Goal: Task Accomplishment & Management: Complete application form

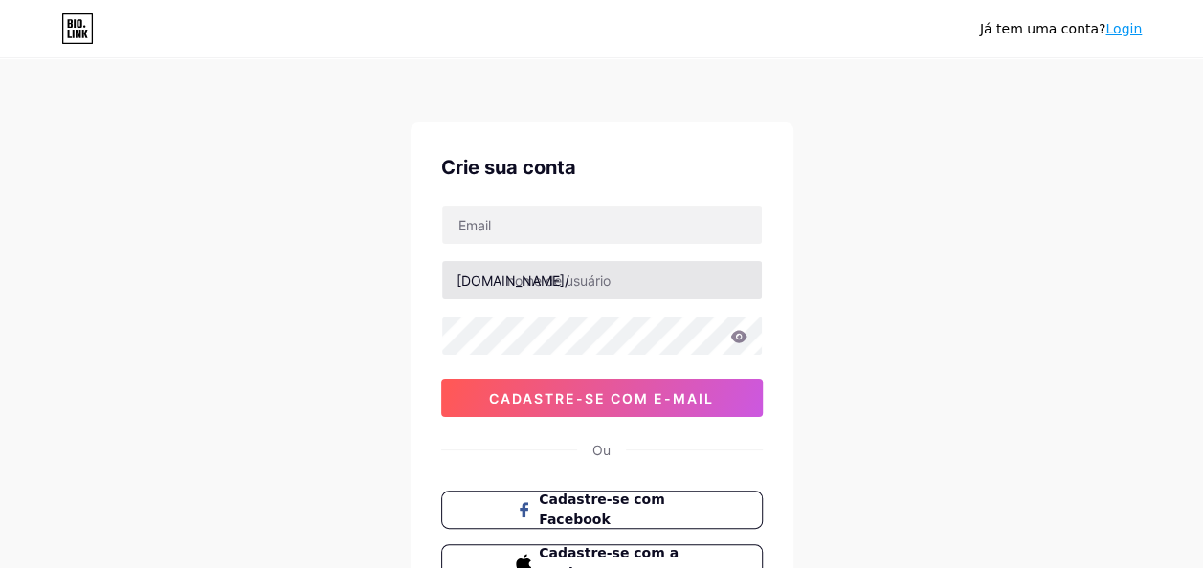
scroll to position [63, 0]
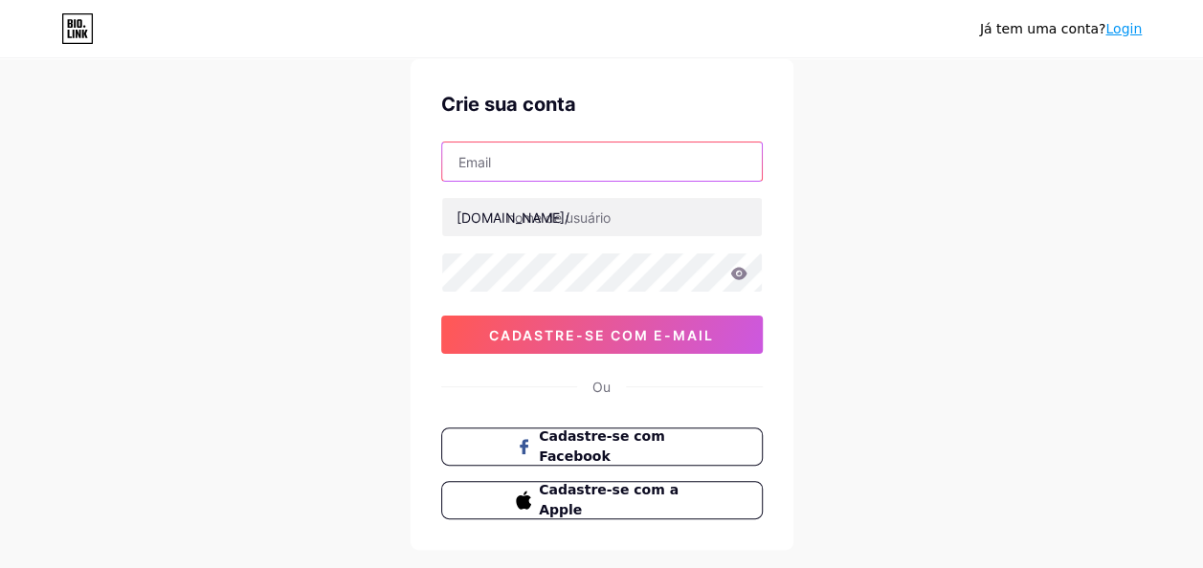
click at [529, 168] on input "text" at bounding box center [602, 162] width 320 height 38
type input "[EMAIL_ADDRESS][DOMAIN_NAME]"
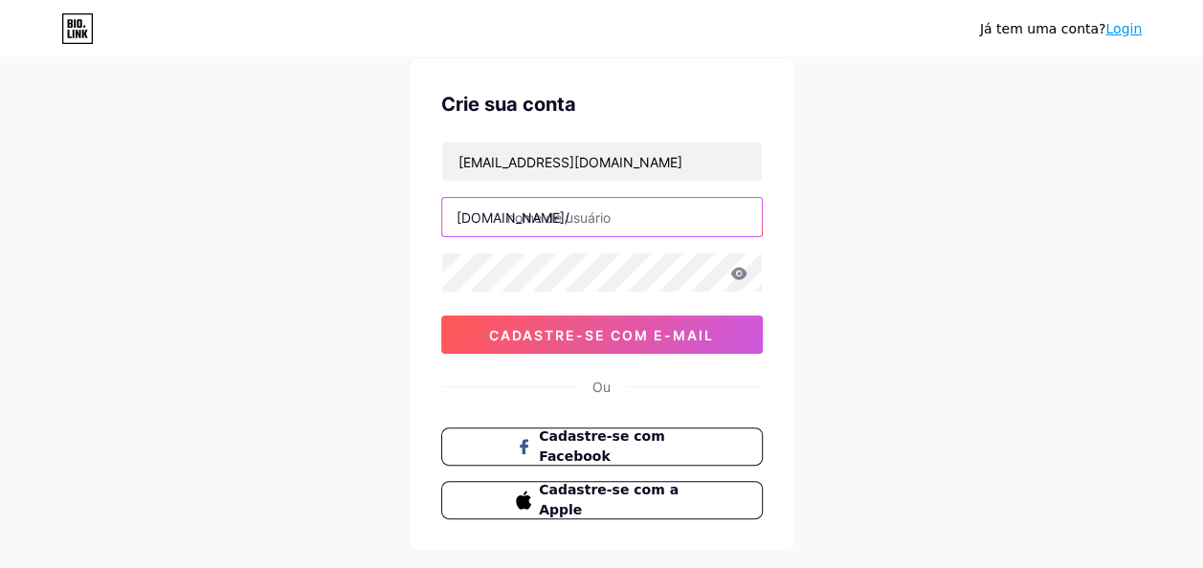
click at [578, 220] on input "text" at bounding box center [602, 217] width 320 height 38
type input "autodetalhes"
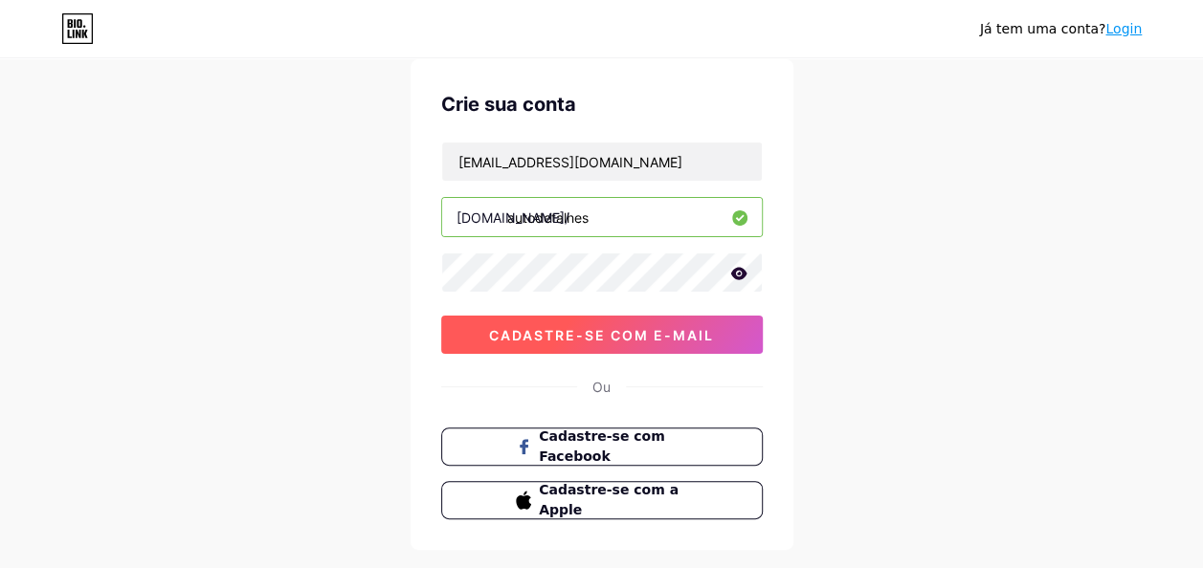
click at [612, 334] on span "Cadastre-se com e-mail" at bounding box center [601, 335] width 225 height 16
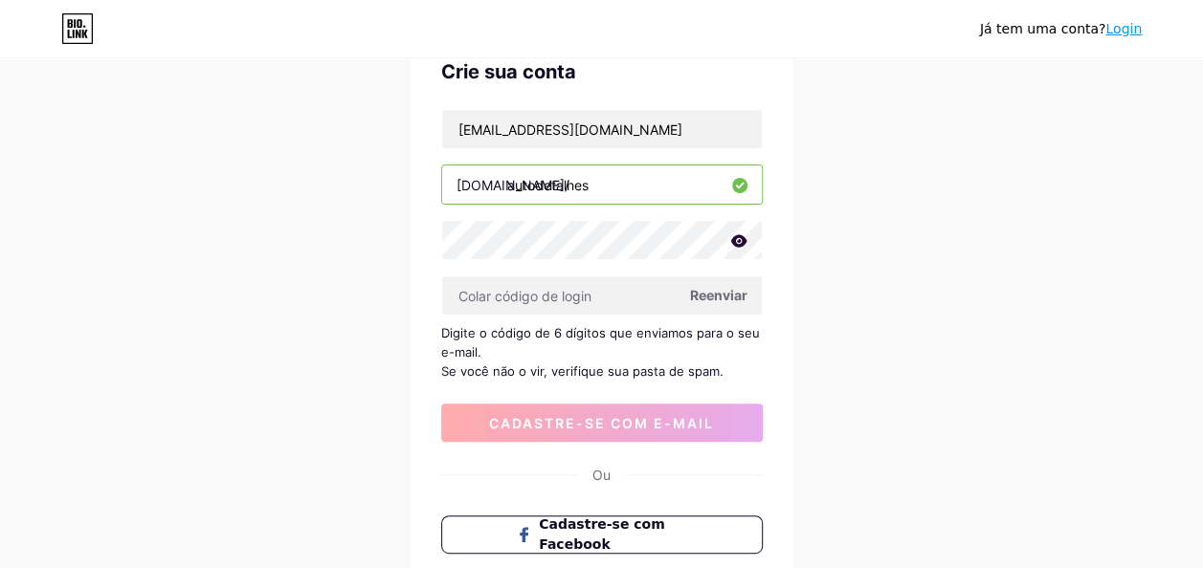
scroll to position [0, 0]
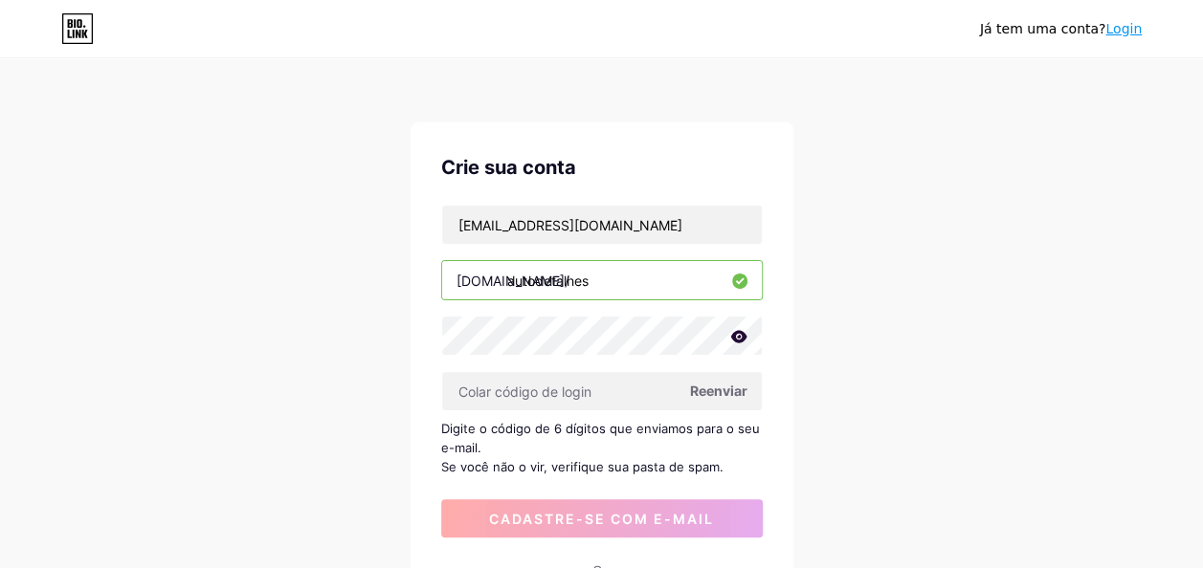
click at [1134, 233] on div "[PERSON_NAME] tem uma conta? Login Crie sua conta [EMAIL_ADDRESS][DOMAIN_NAME] …" at bounding box center [601, 426] width 1203 height 853
click at [586, 400] on input "text" at bounding box center [602, 391] width 320 height 38
click at [718, 387] on span "Reenviar" at bounding box center [718, 391] width 57 height 20
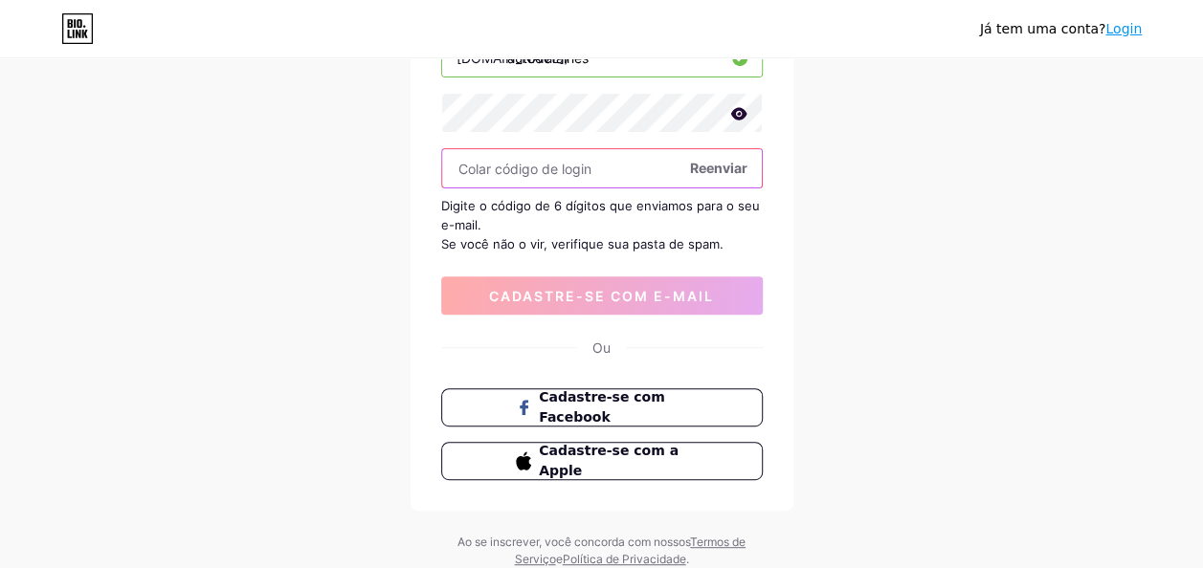
scroll to position [255, 0]
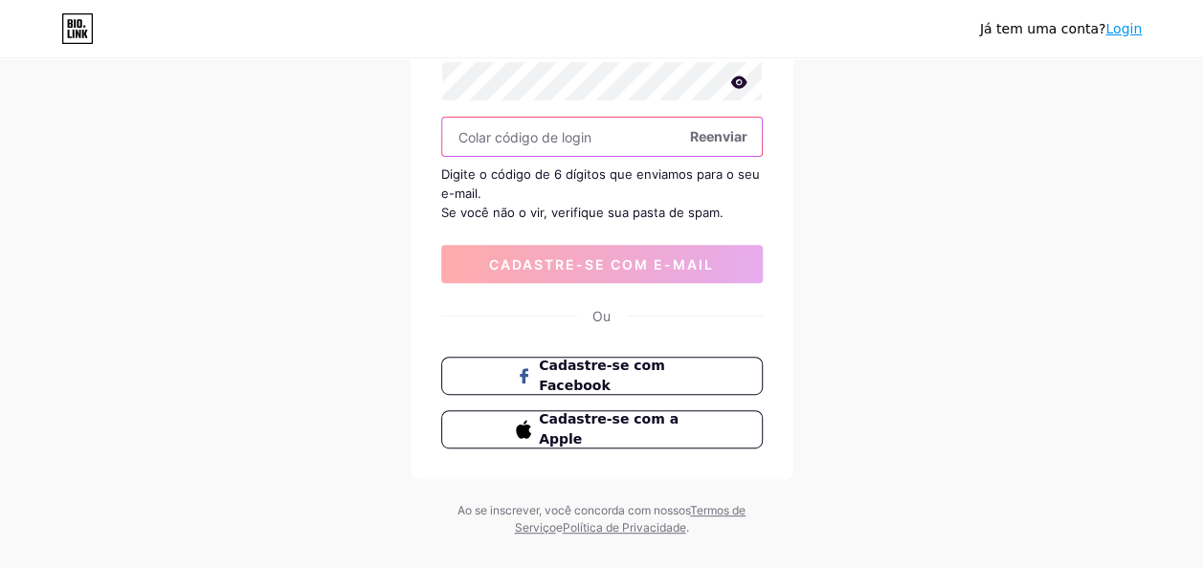
click at [578, 134] on input "text" at bounding box center [602, 137] width 320 height 38
paste input "487576"
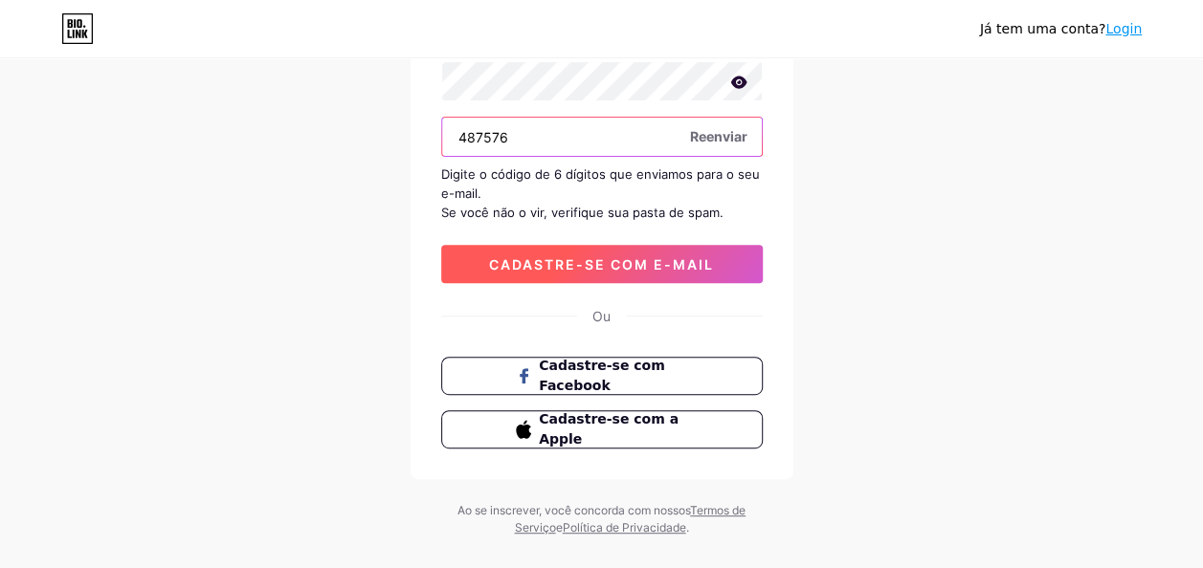
type input "487576"
click at [661, 259] on span "Cadastre-se com e-mail" at bounding box center [601, 264] width 225 height 16
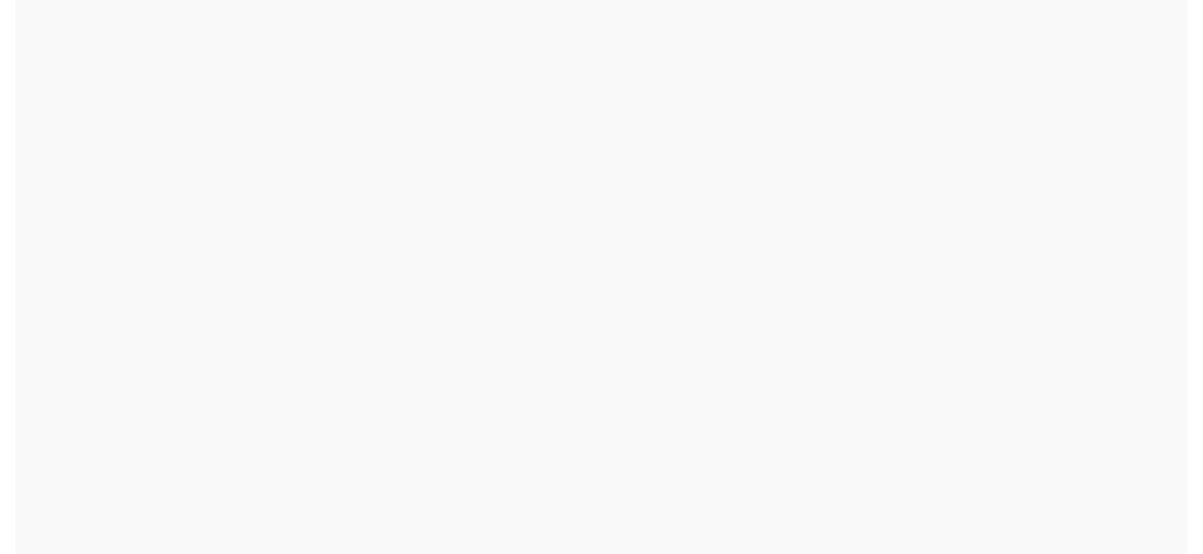
scroll to position [0, 0]
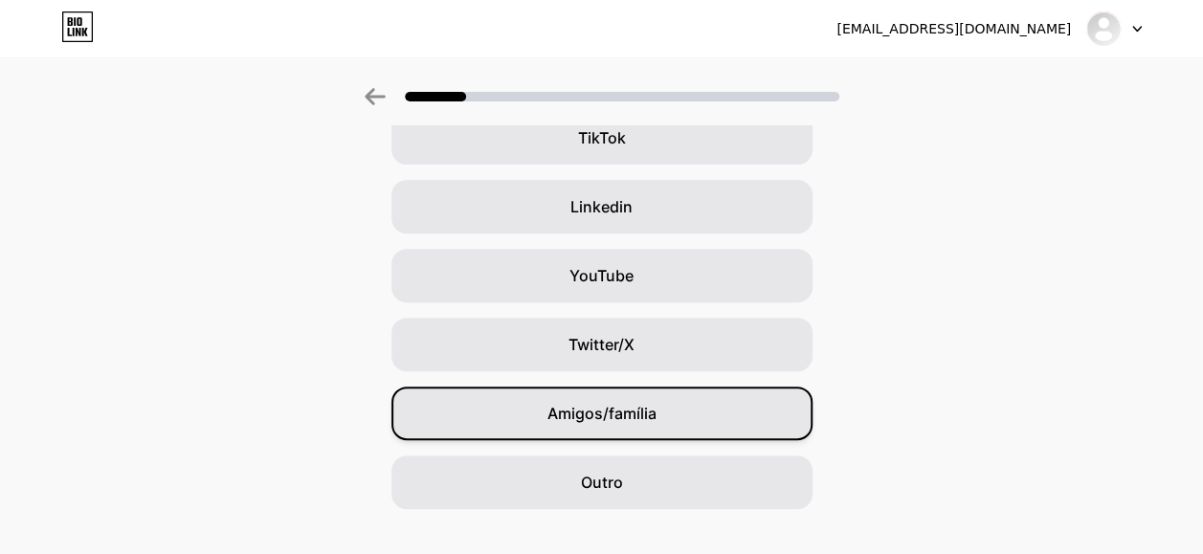
scroll to position [271, 0]
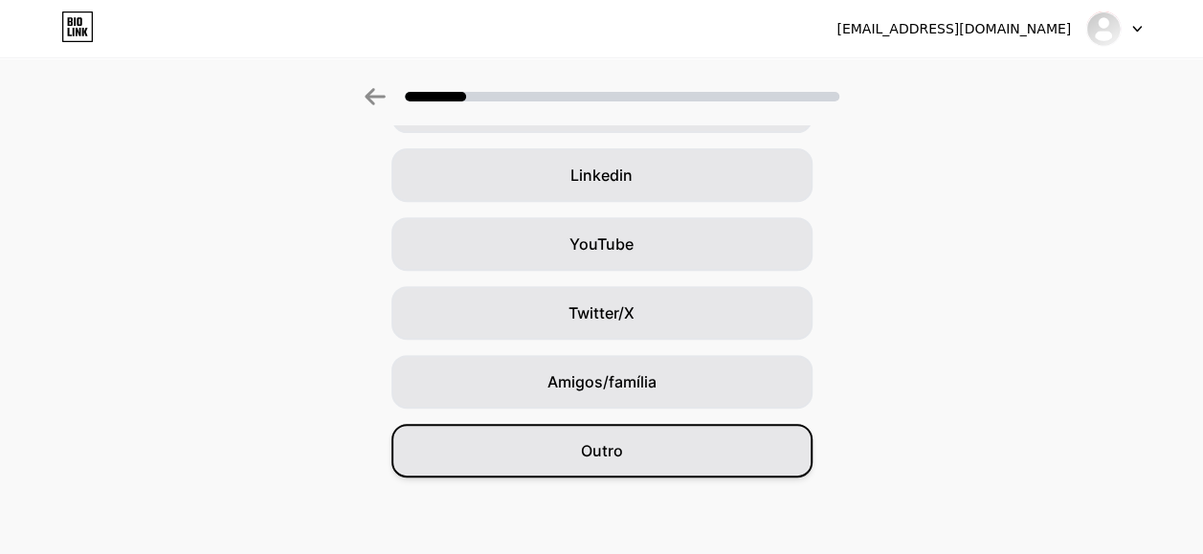
click at [634, 456] on div "Outro" at bounding box center [601, 451] width 421 height 54
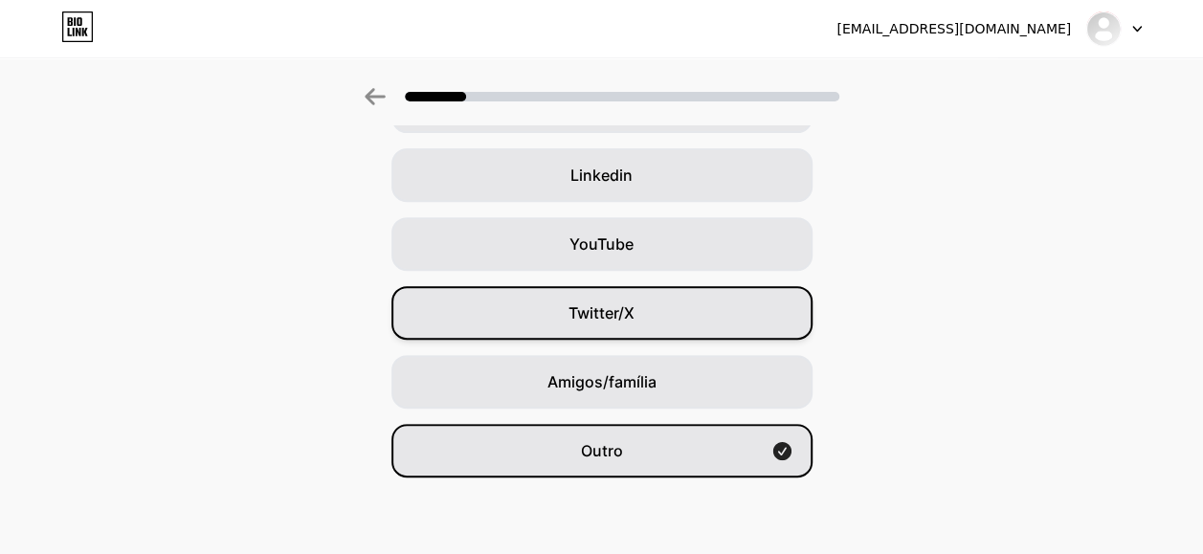
scroll to position [0, 0]
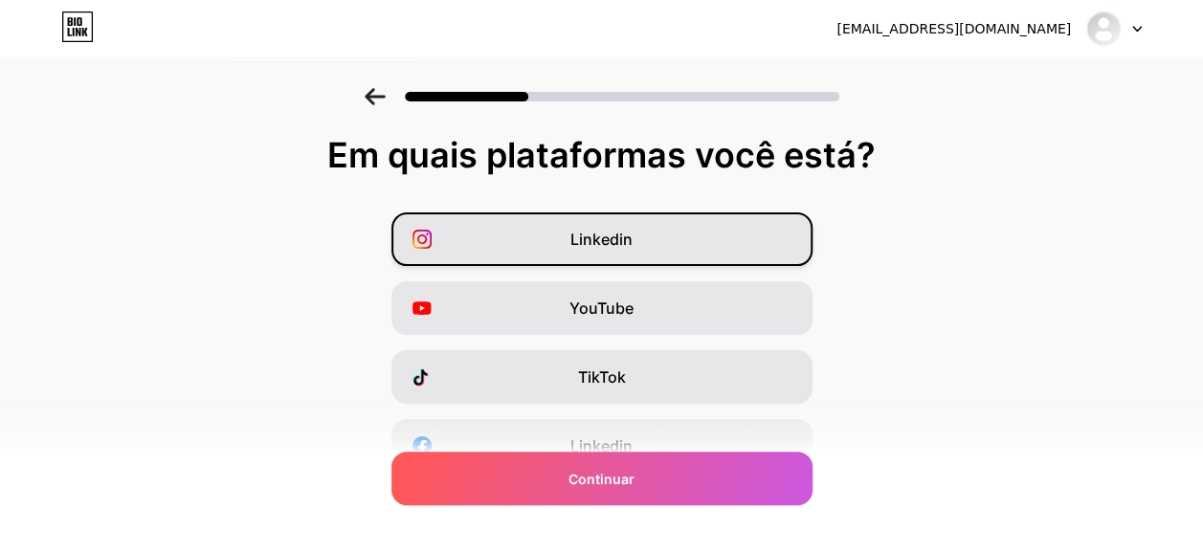
click at [613, 241] on span "Linkedin" at bounding box center [601, 239] width 62 height 23
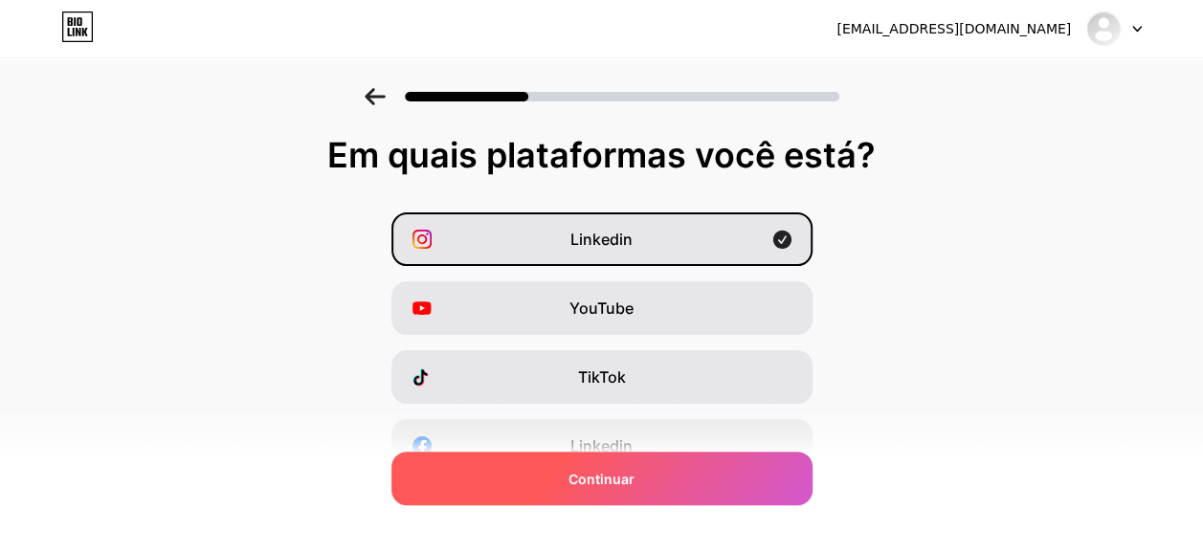
click at [688, 483] on div "Continuar" at bounding box center [601, 479] width 421 height 54
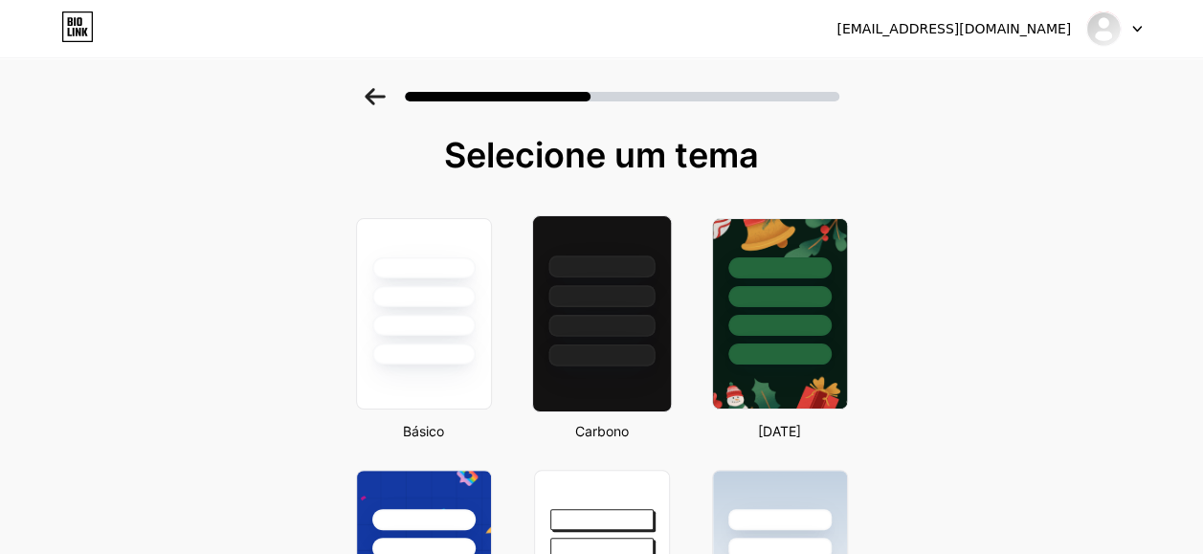
scroll to position [63, 0]
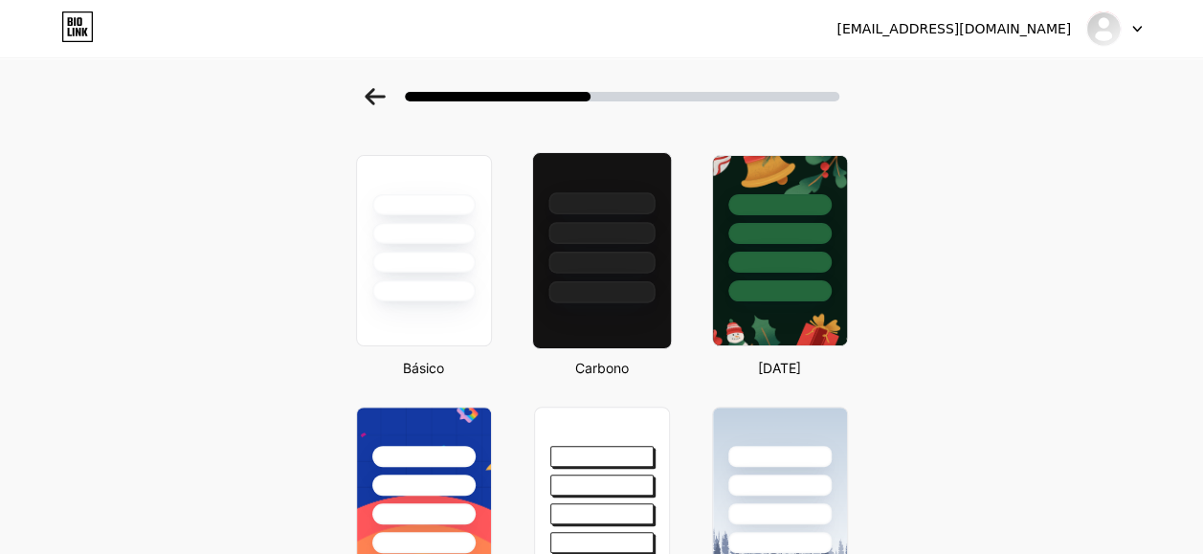
click at [614, 286] on div at bounding box center [601, 292] width 106 height 22
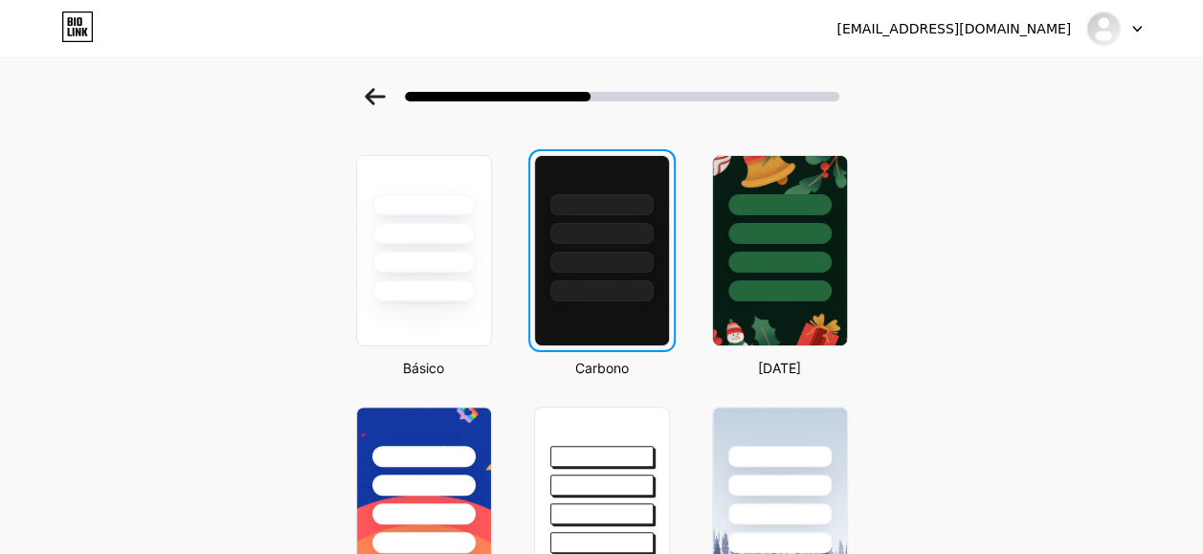
scroll to position [0, 0]
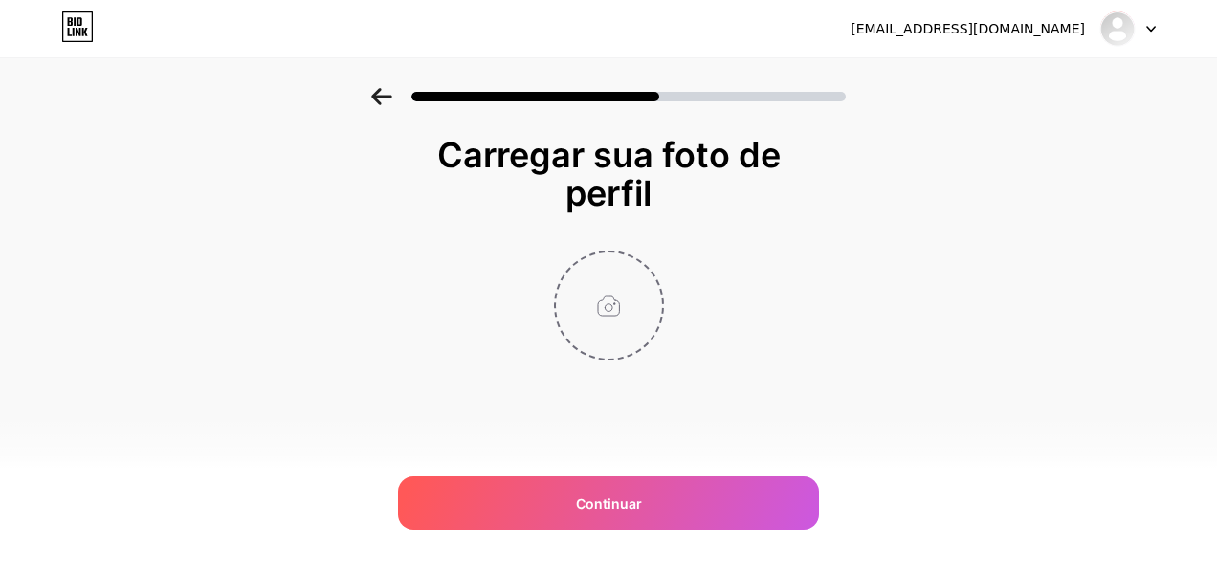
click at [624, 308] on input "file" at bounding box center [609, 306] width 106 height 106
type input "C:\fakepath\file_00000000b38c51f6a6fef89d2263ebe6_conversation_id=67ed715c-2a60…"
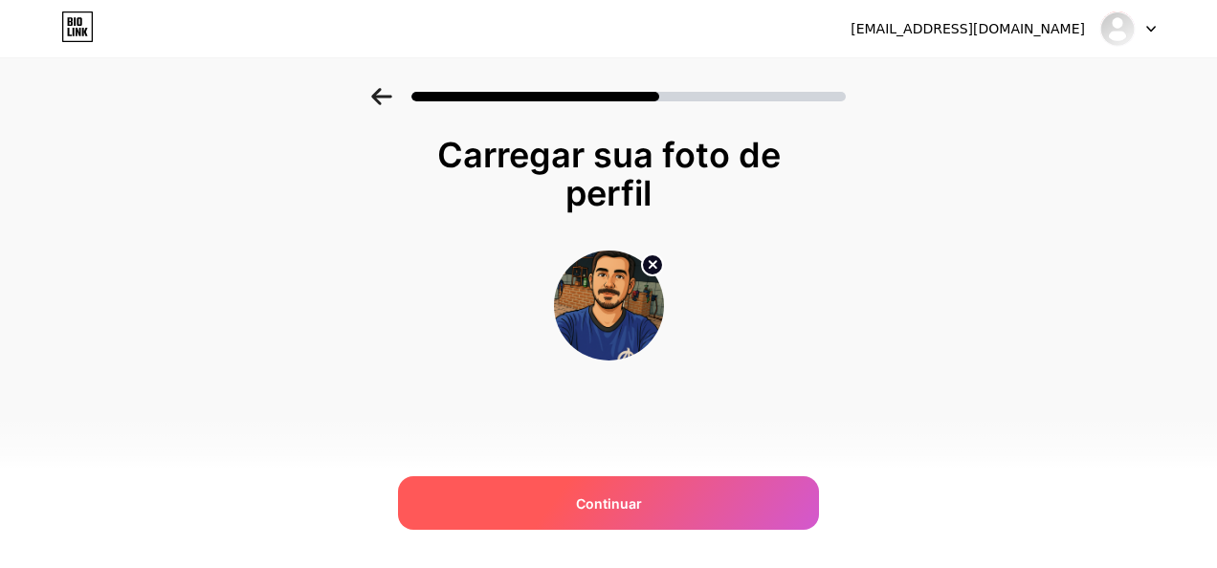
click at [622, 511] on span "Continuar" at bounding box center [609, 504] width 66 height 20
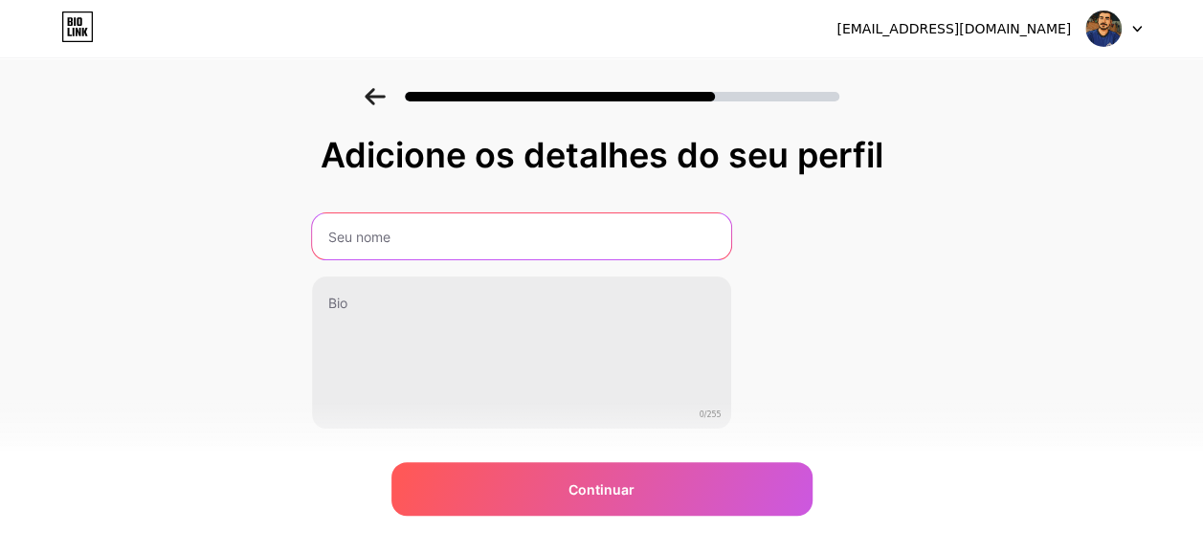
click at [520, 233] on input "text" at bounding box center [521, 236] width 419 height 46
type input "a"
click at [398, 232] on input "AUTO DETALHES" at bounding box center [520, 236] width 423 height 46
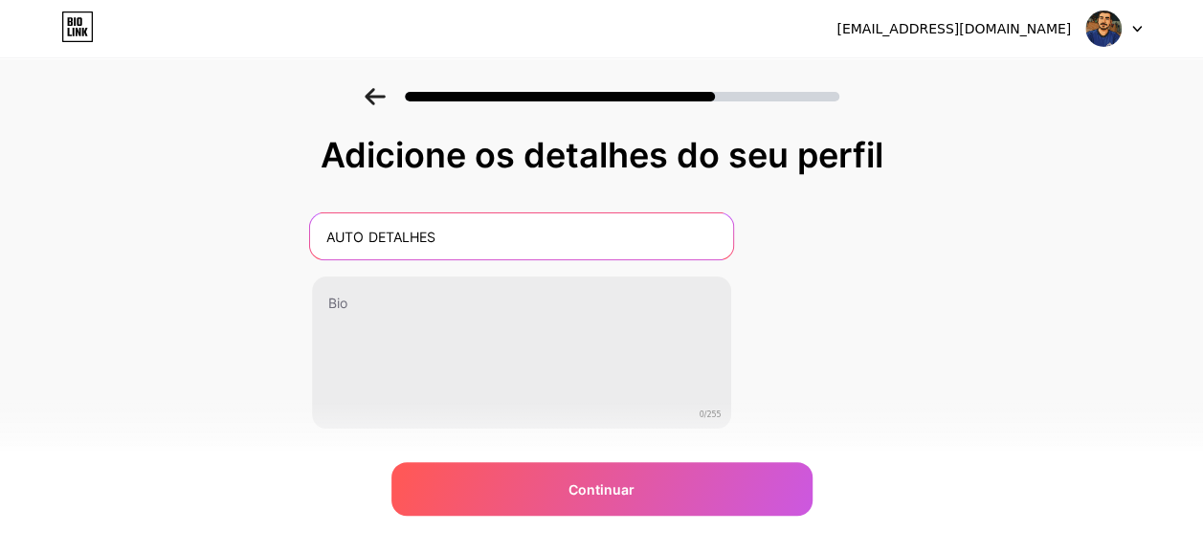
click at [398, 232] on input "AUTO DETALHES" at bounding box center [520, 236] width 423 height 46
paste input "🔹 Auto Detalhes – Estética Automotiva"
type input "🔹 Auto Detalhes – Estética Automotiva"
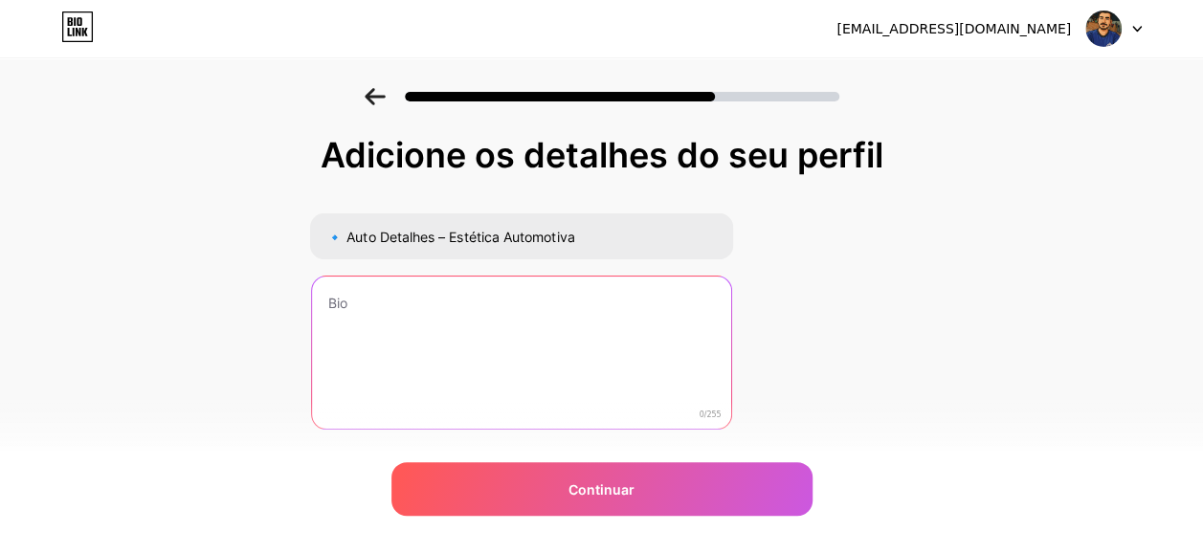
click at [419, 282] on textarea at bounding box center [521, 354] width 419 height 154
paste textarea "🔹 Transformamos seu carro com brilho, proteção e cuidado profissional em [GEOGR…"
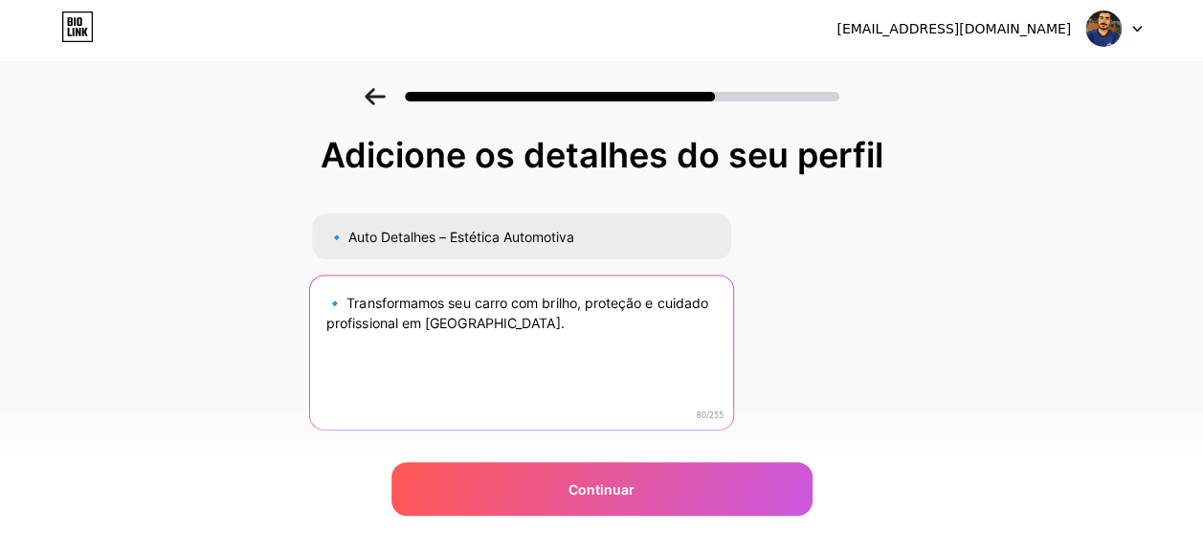
type textarea "🔹 Transformamos seu carro com brilho, proteção e cuidado profissional em [GEOGR…"
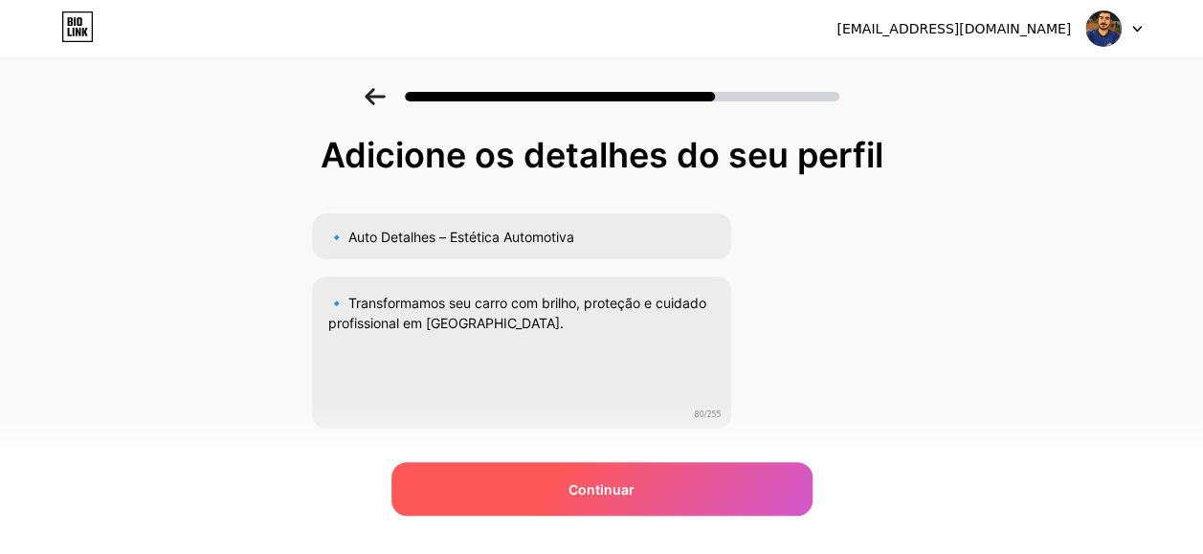
click at [626, 478] on div "Continuar" at bounding box center [601, 489] width 421 height 54
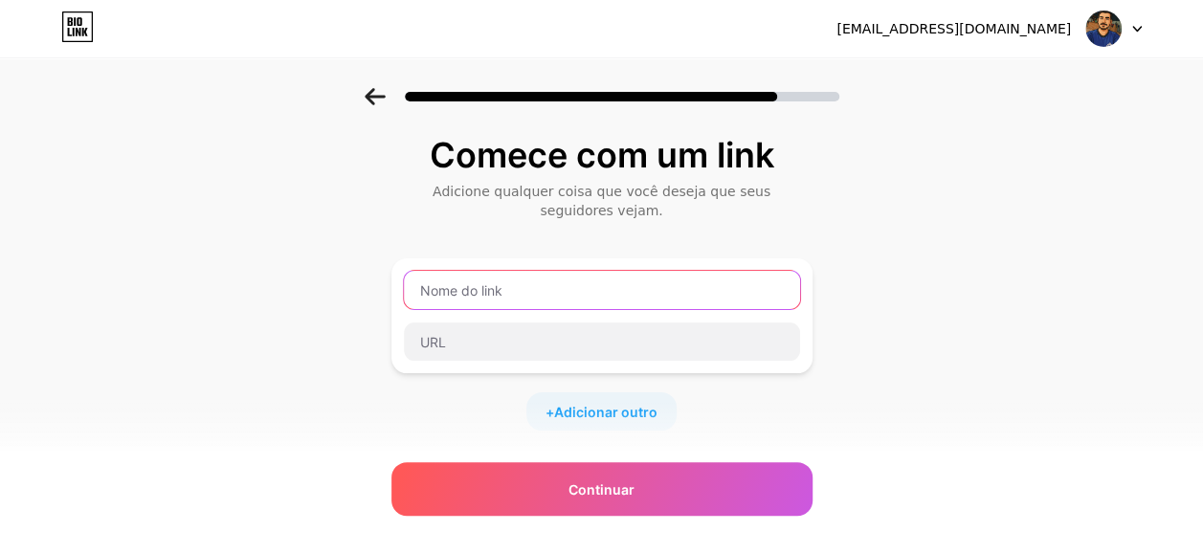
click at [528, 283] on input "text" at bounding box center [602, 290] width 396 height 38
paste input "✨ Sessão [PERSON_NAME] – proteção de 3 anos"
type input "✨ Sessão [PERSON_NAME] – proteção de 3 anos"
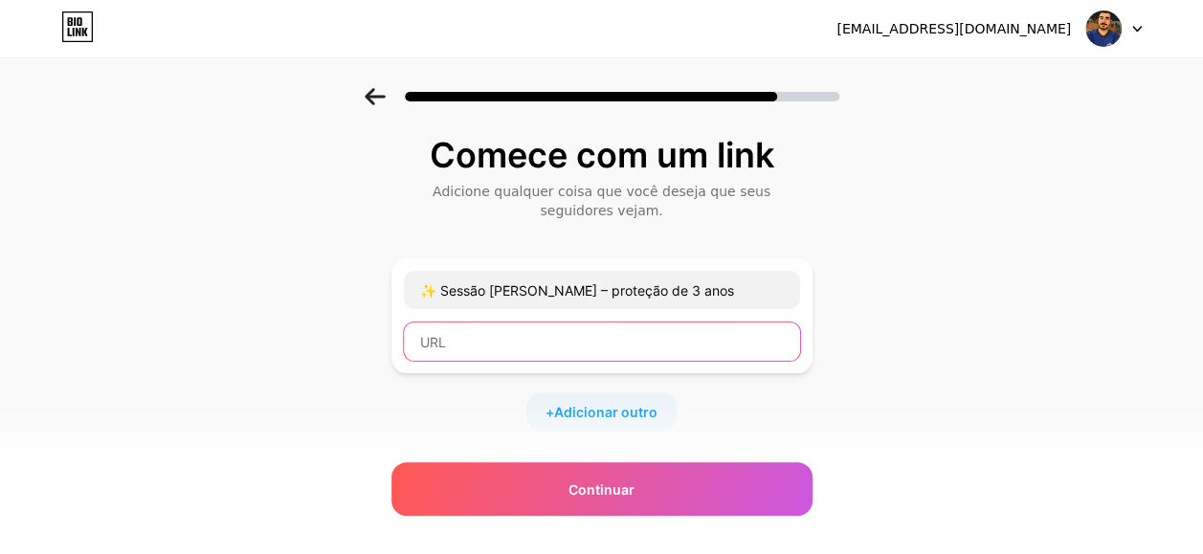
click at [509, 346] on input "text" at bounding box center [602, 341] width 396 height 38
paste input "[URL][DOMAIN_NAME]"
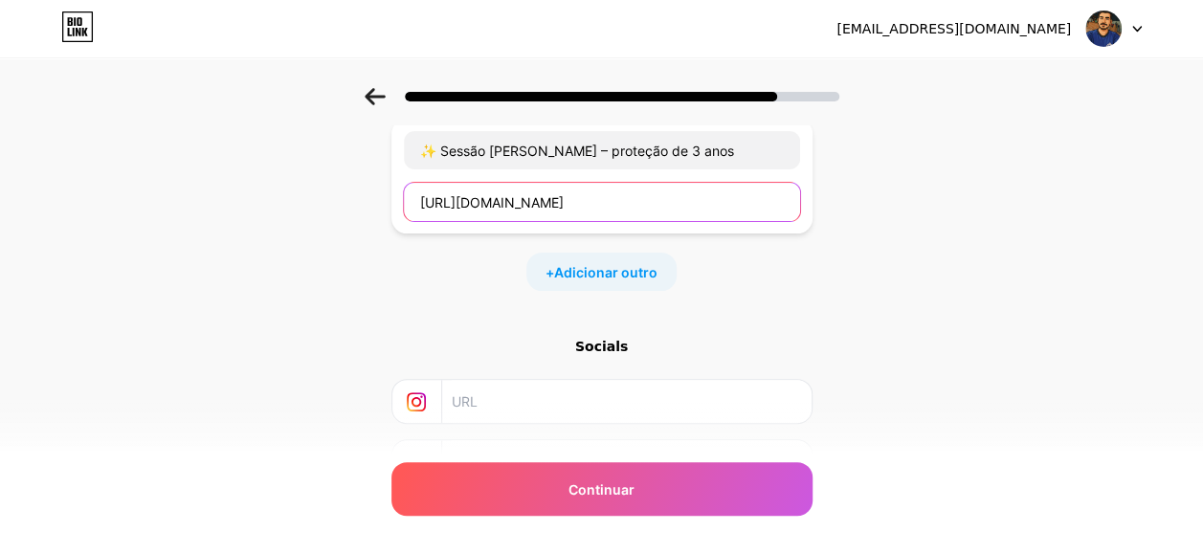
scroll to position [172, 0]
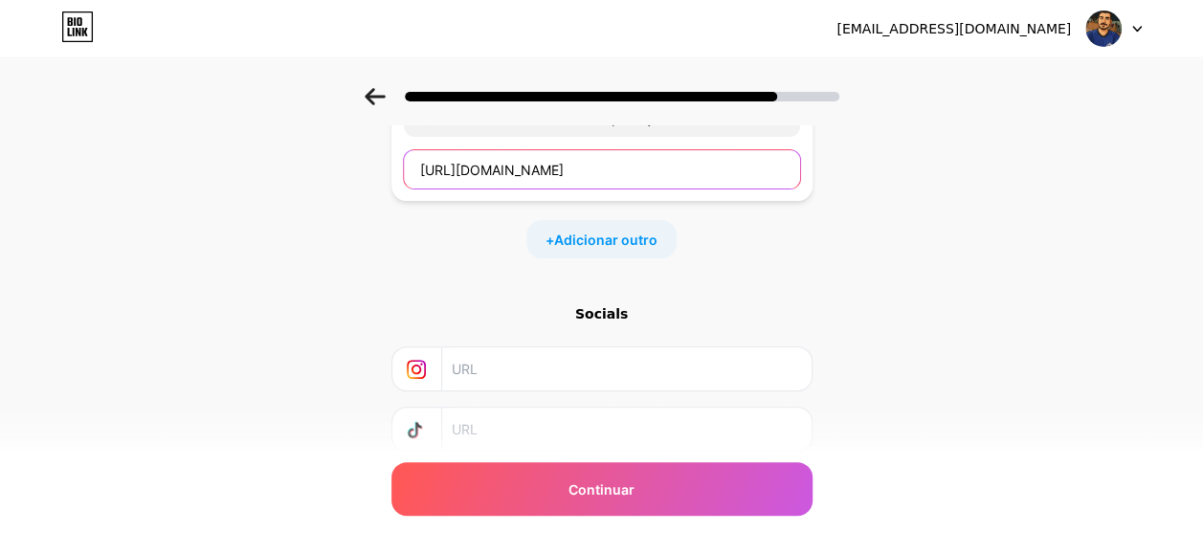
type input "[URL][DOMAIN_NAME]"
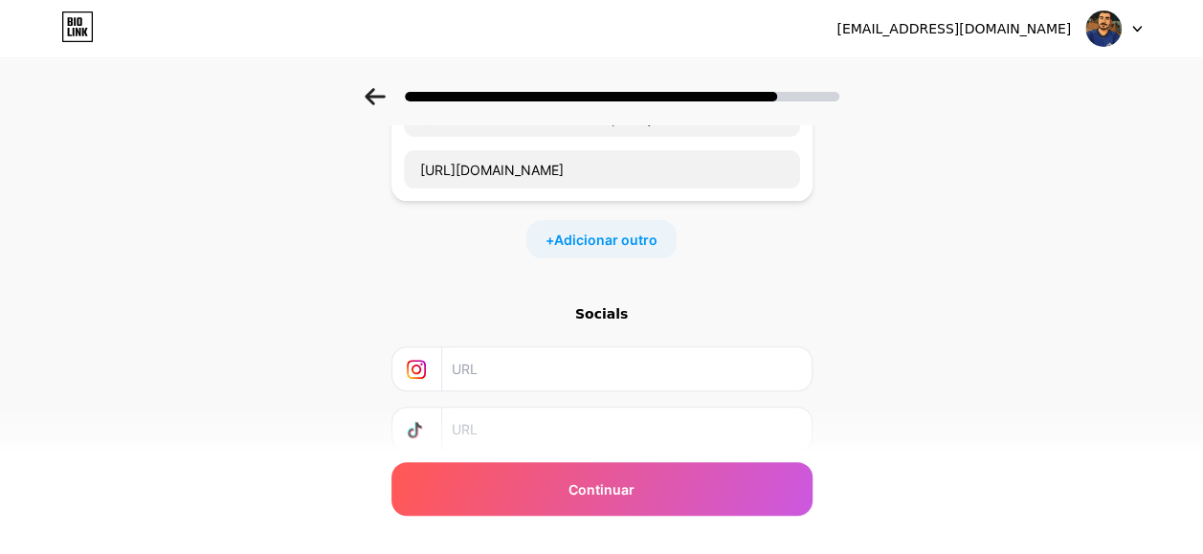
scroll to position [0, 0]
click at [525, 375] on input "text" at bounding box center [625, 368] width 347 height 43
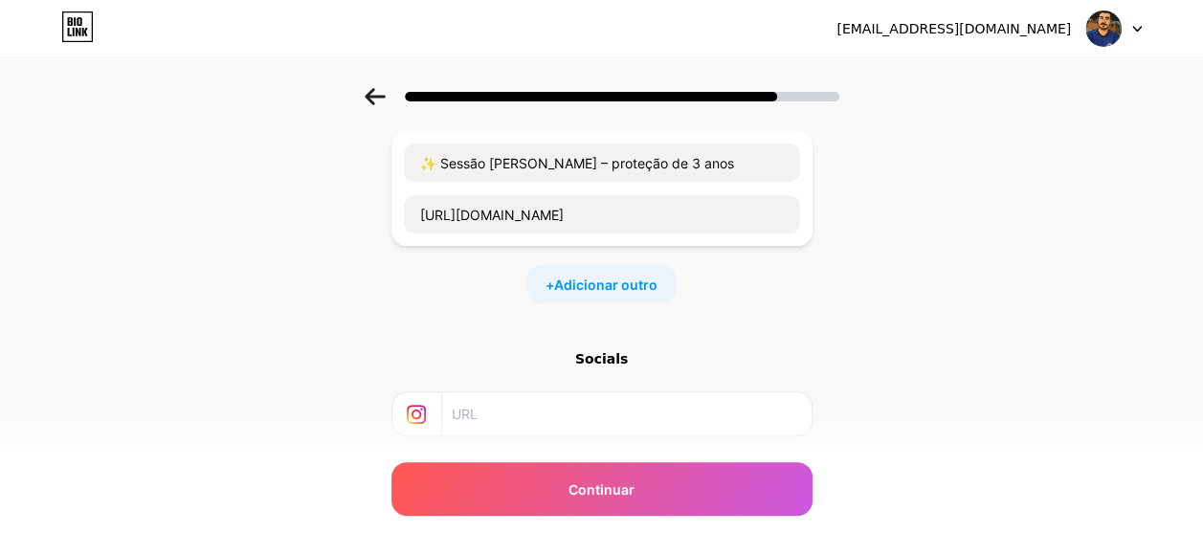
scroll to position [191, 0]
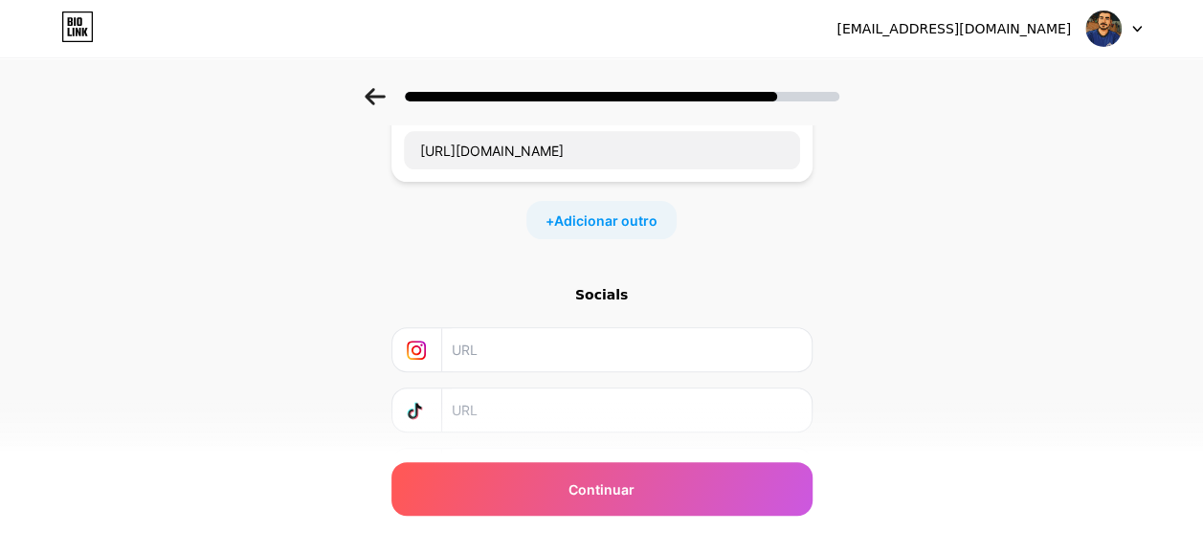
paste input "[URL][DOMAIN_NAME]"
type input "[URL][DOMAIN_NAME]"
click at [920, 346] on div "Comece com um link Adicione qualquer coisa que você deseja que seus seguidores …" at bounding box center [601, 243] width 1203 height 692
click at [902, 395] on div "Comece com um link Adicione qualquer coisa que você deseja que seus seguidores …" at bounding box center [601, 243] width 1203 height 692
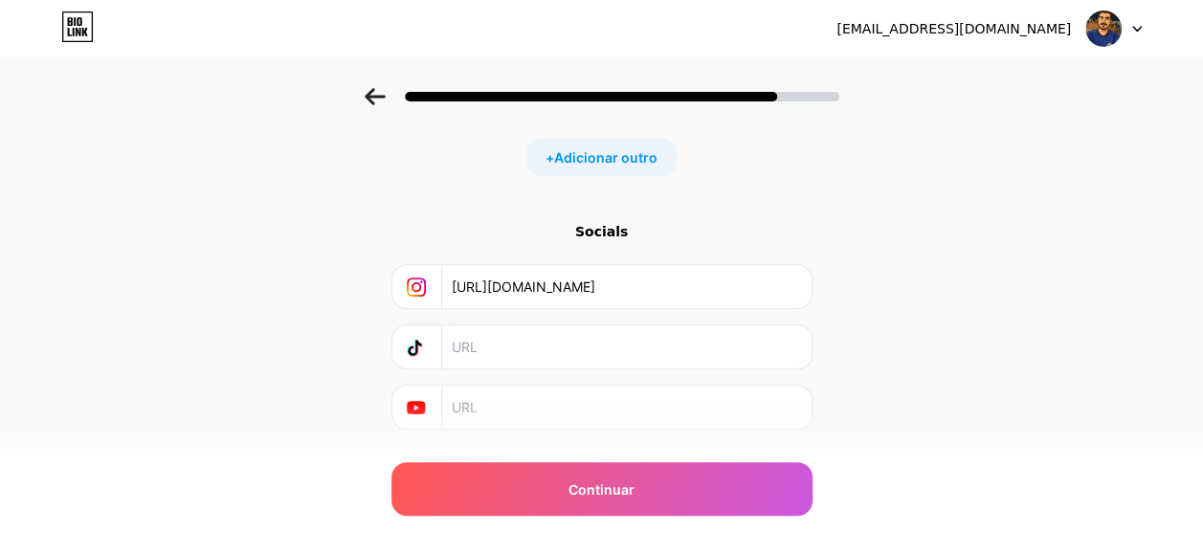
click at [255, 349] on div "Comece com um link Adicione qualquer coisa que você deseja que seus seguidores …" at bounding box center [601, 179] width 1203 height 692
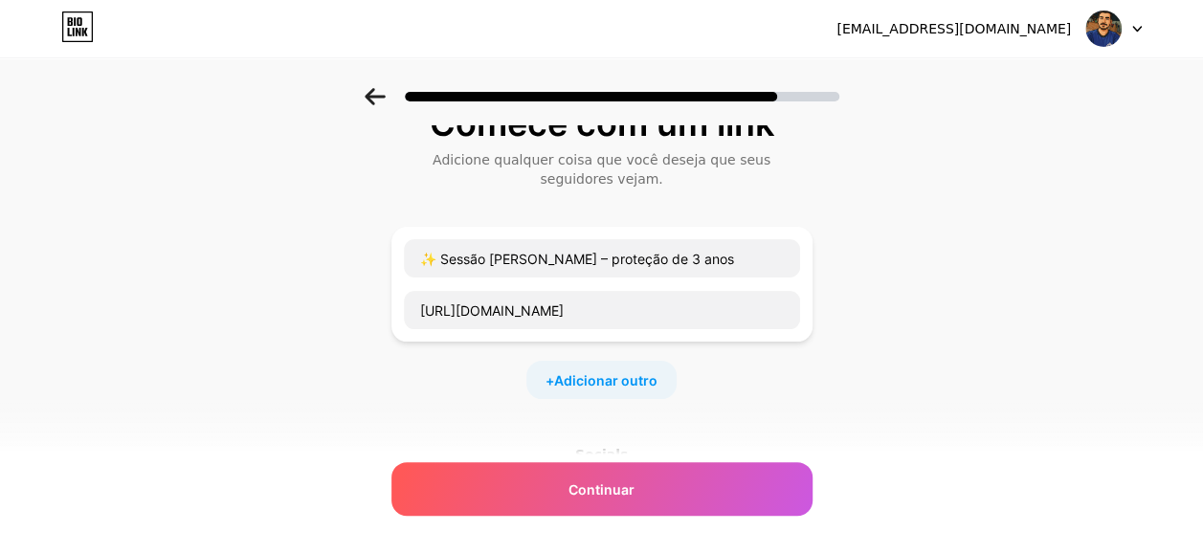
scroll to position [0, 0]
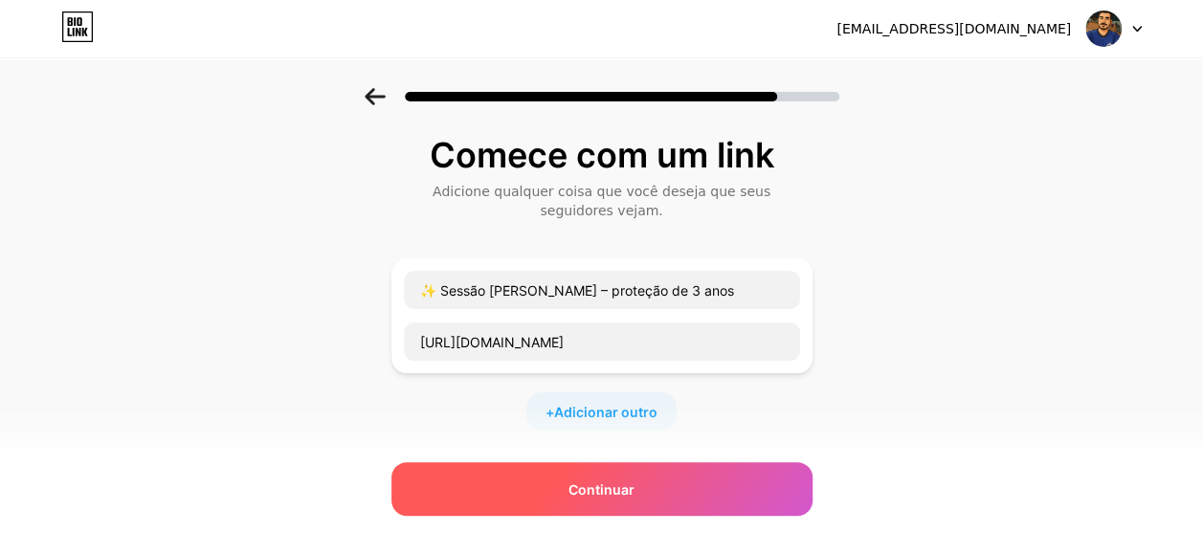
click at [711, 491] on div "Continuar" at bounding box center [601, 489] width 421 height 54
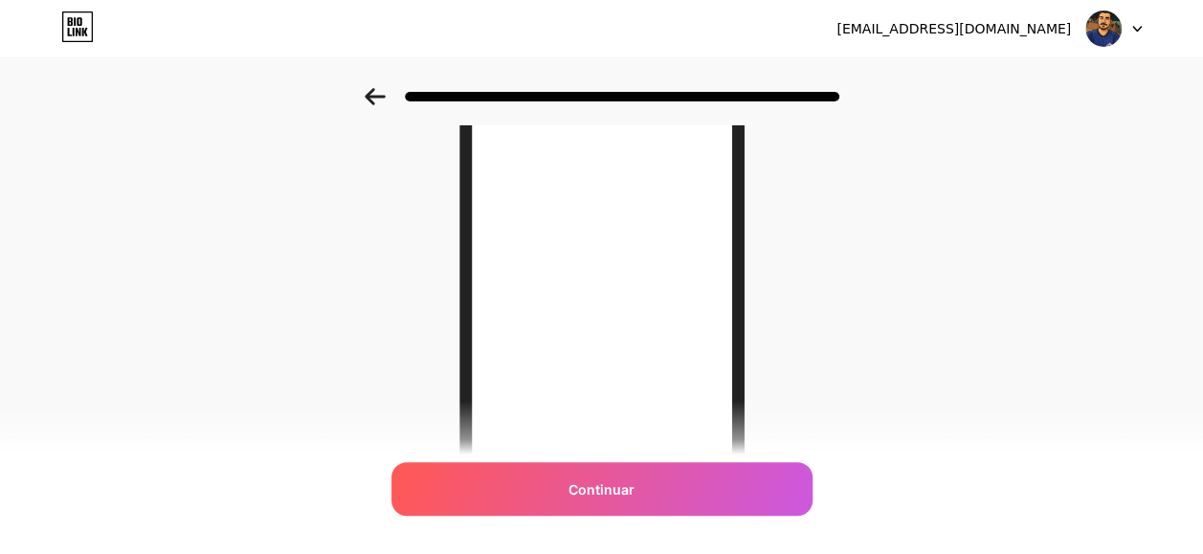
scroll to position [25, 0]
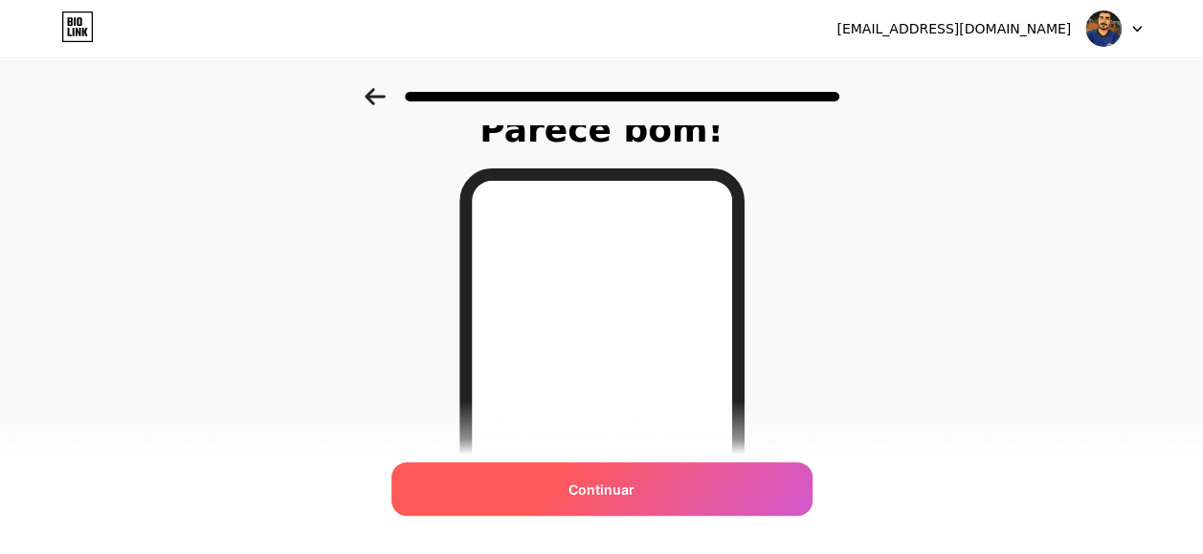
click at [666, 479] on div "Continuar" at bounding box center [601, 489] width 421 height 54
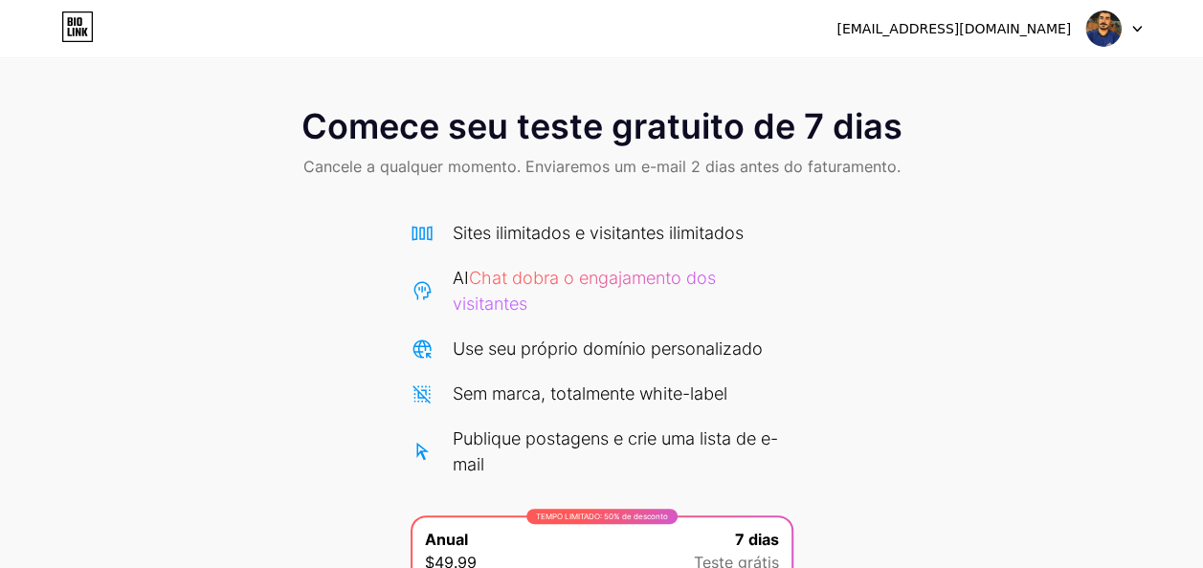
click at [1137, 29] on icon at bounding box center [1137, 29] width 8 height 5
click at [551, 188] on div "Comece seu teste gratuito de 7 dias Cancele a qualquer momento. Enviaremos um e…" at bounding box center [601, 144] width 1203 height 113
click at [72, 23] on icon at bounding box center [70, 21] width 5 height 9
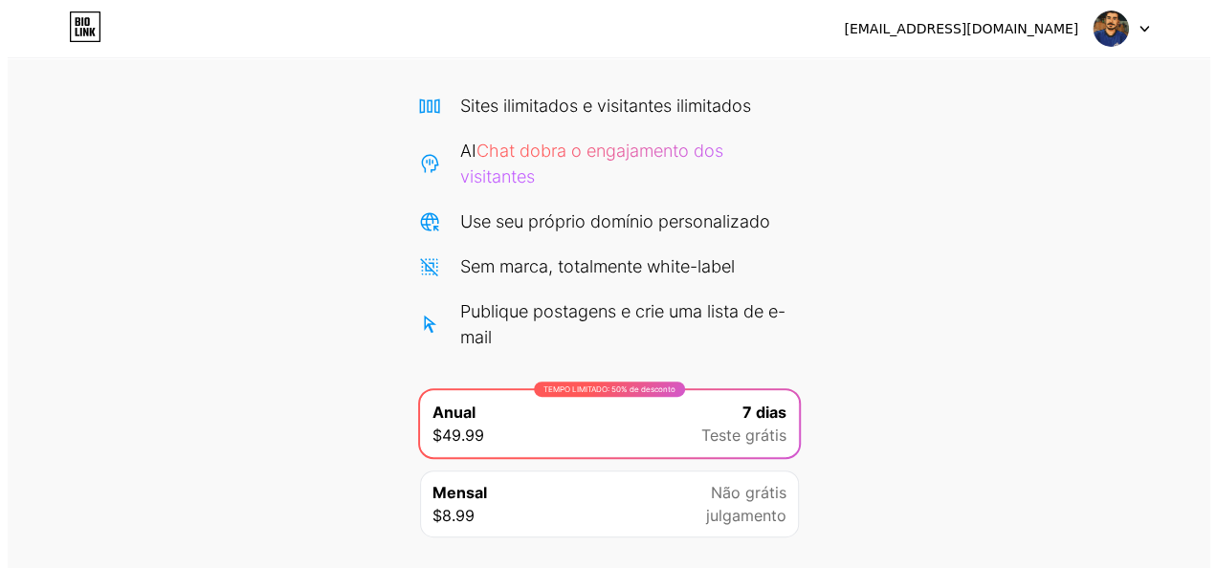
scroll to position [253, 0]
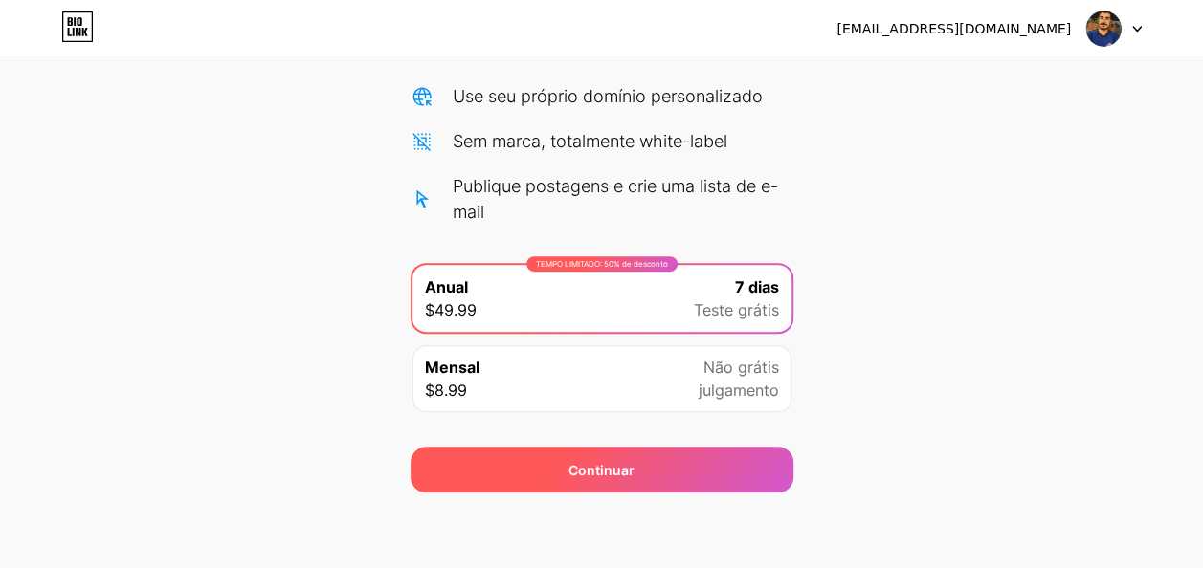
click at [698, 472] on div "Continuar" at bounding box center [602, 470] width 383 height 46
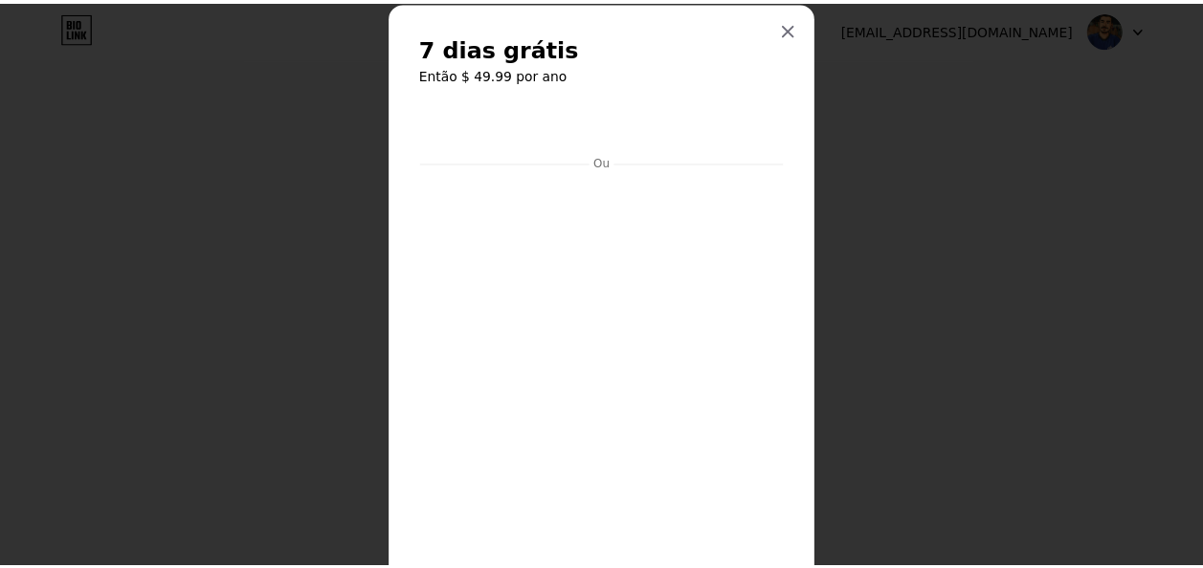
scroll to position [0, 0]
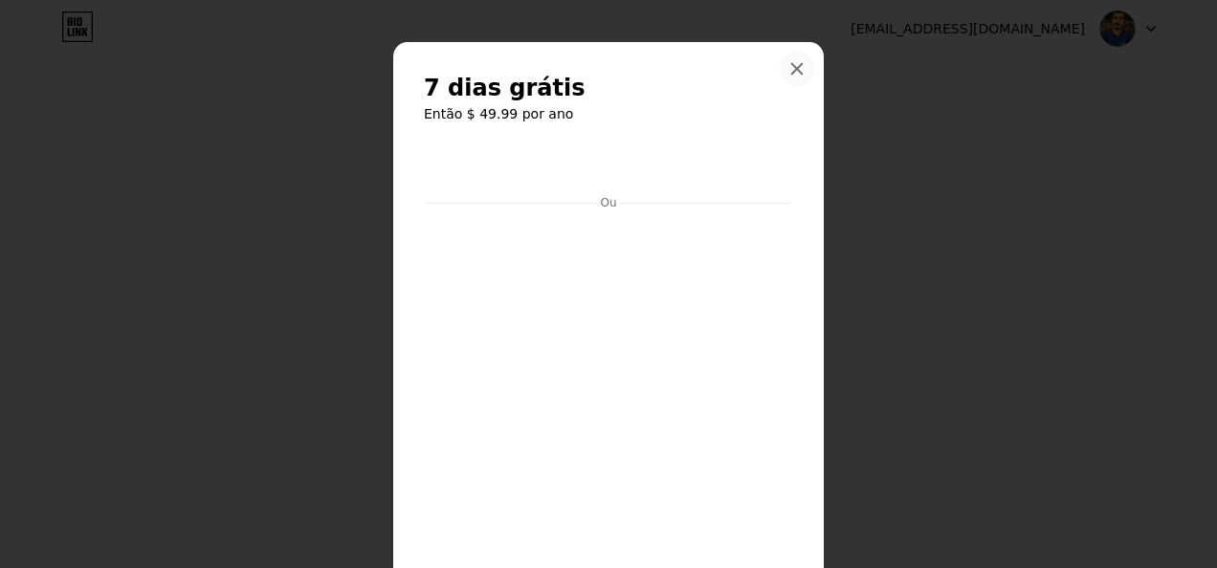
click at [792, 67] on icon at bounding box center [796, 68] width 15 height 15
